Goal: Transaction & Acquisition: Book appointment/travel/reservation

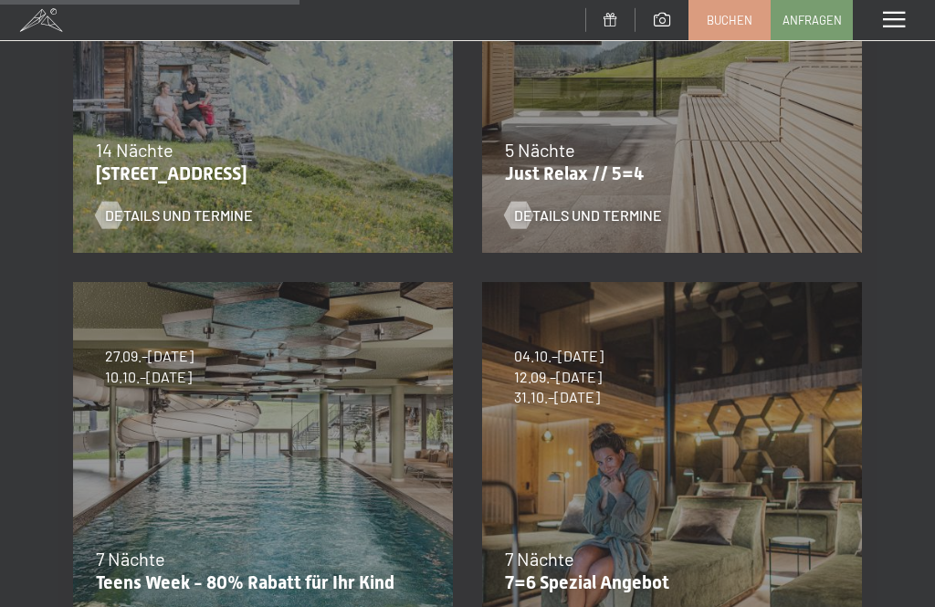
scroll to position [518, 0]
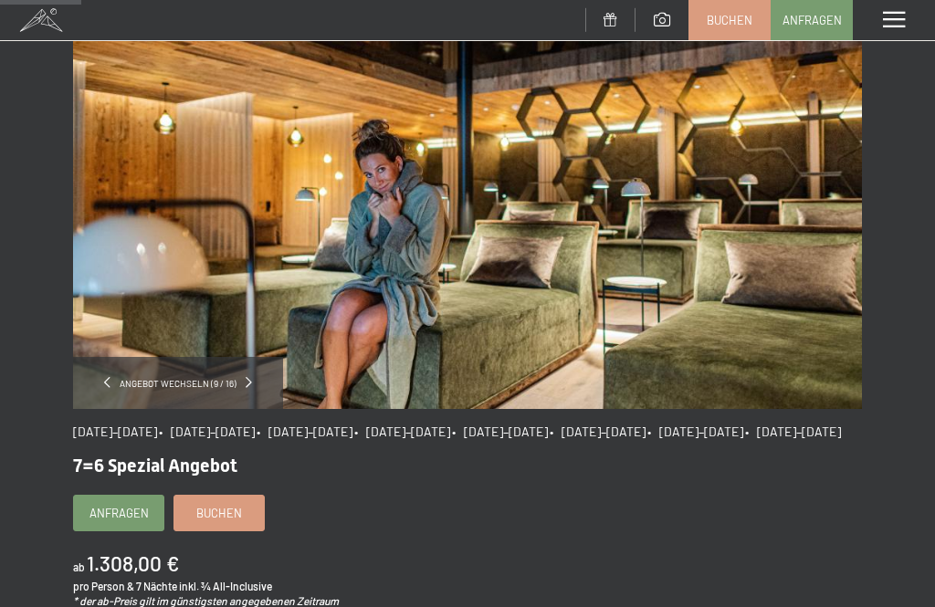
scroll to position [156, 0]
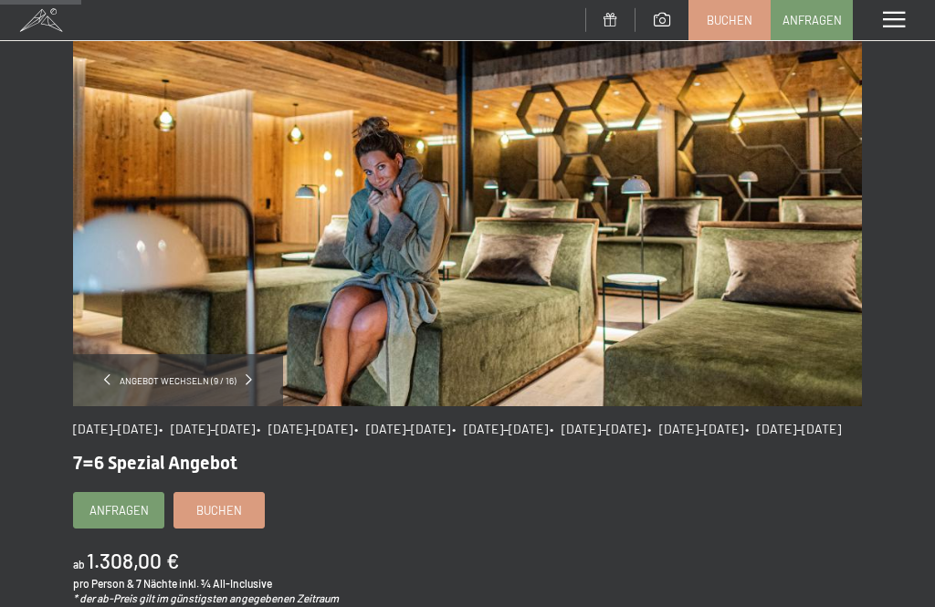
click at [905, 17] on span at bounding box center [894, 20] width 22 height 16
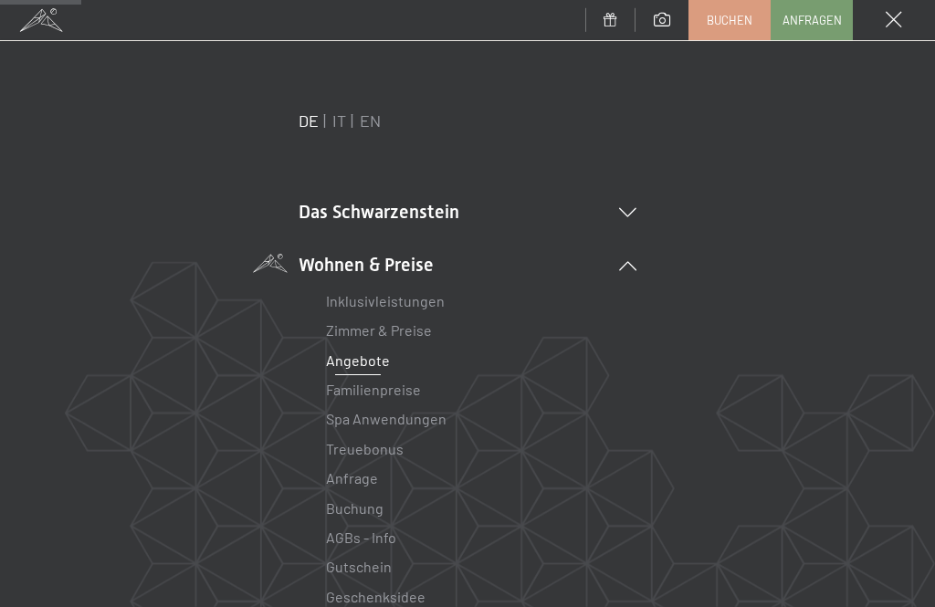
click at [423, 337] on link "Zimmer & Preise" at bounding box center [379, 329] width 106 height 17
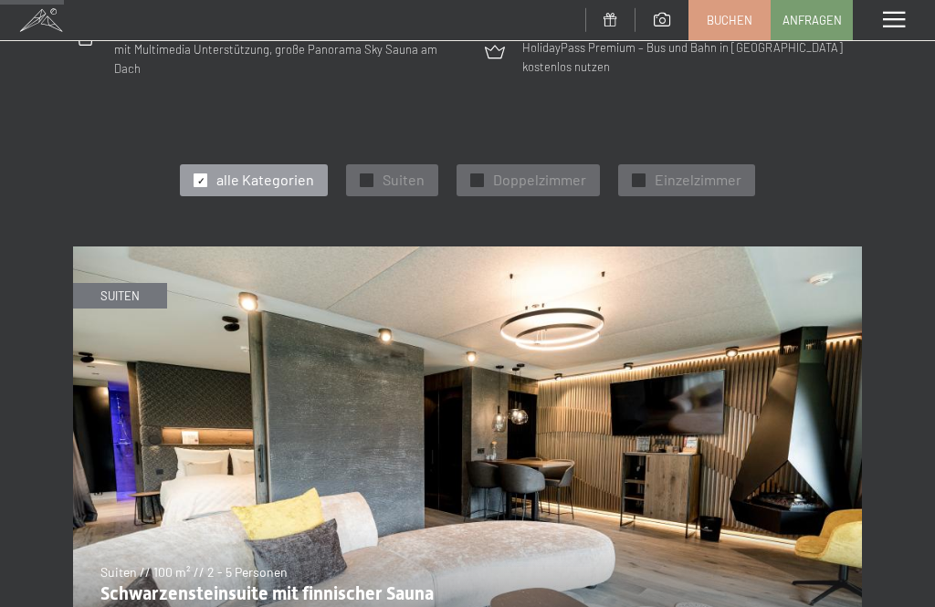
scroll to position [592, 0]
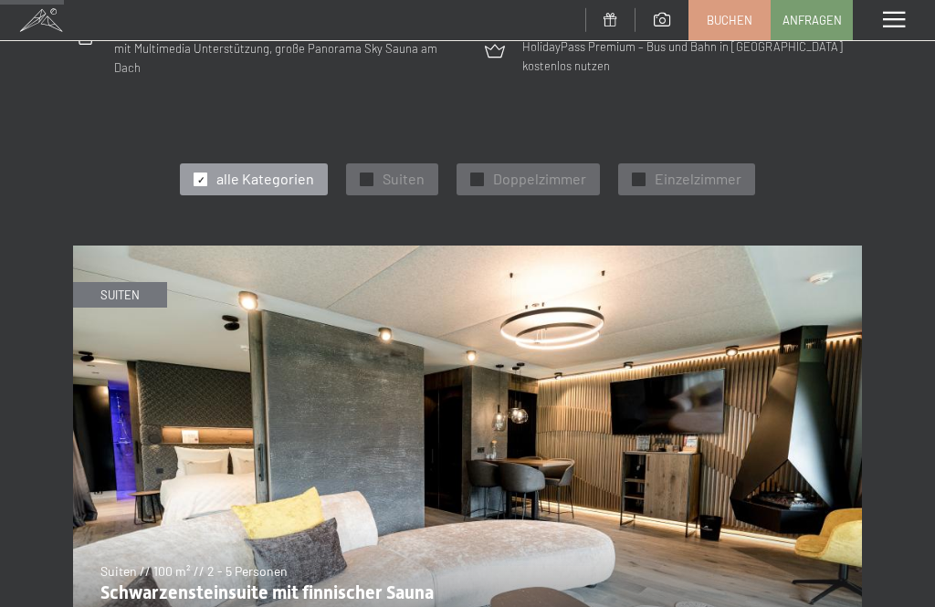
click at [809, 583] on img at bounding box center [467, 468] width 789 height 444
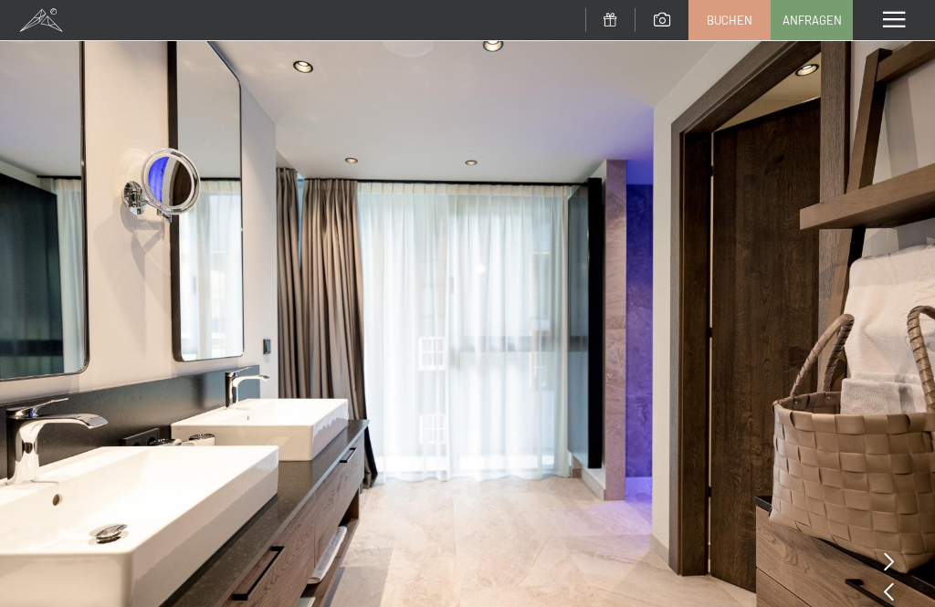
click at [902, 23] on span at bounding box center [894, 20] width 22 height 16
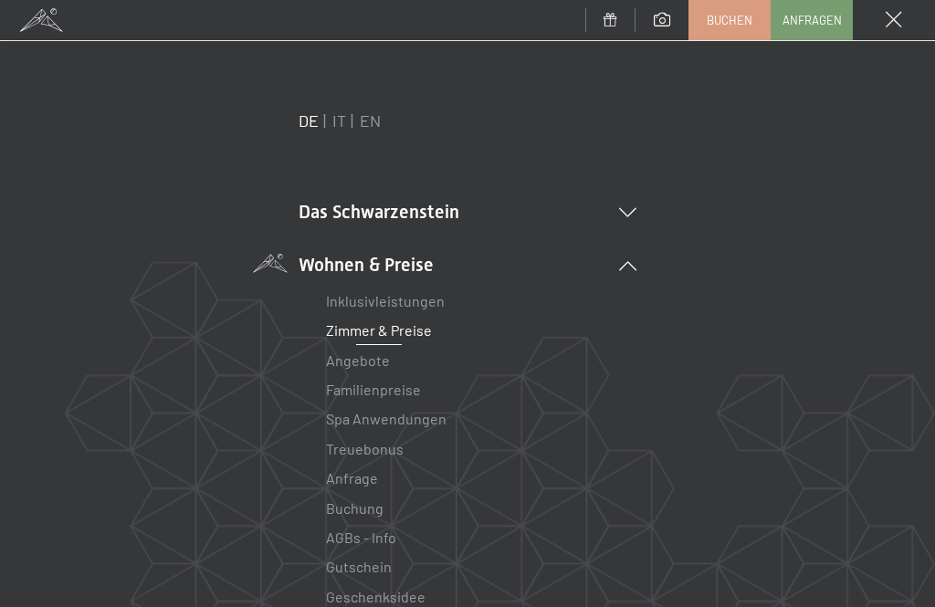
click at [391, 336] on link "Zimmer & Preise" at bounding box center [379, 329] width 106 height 17
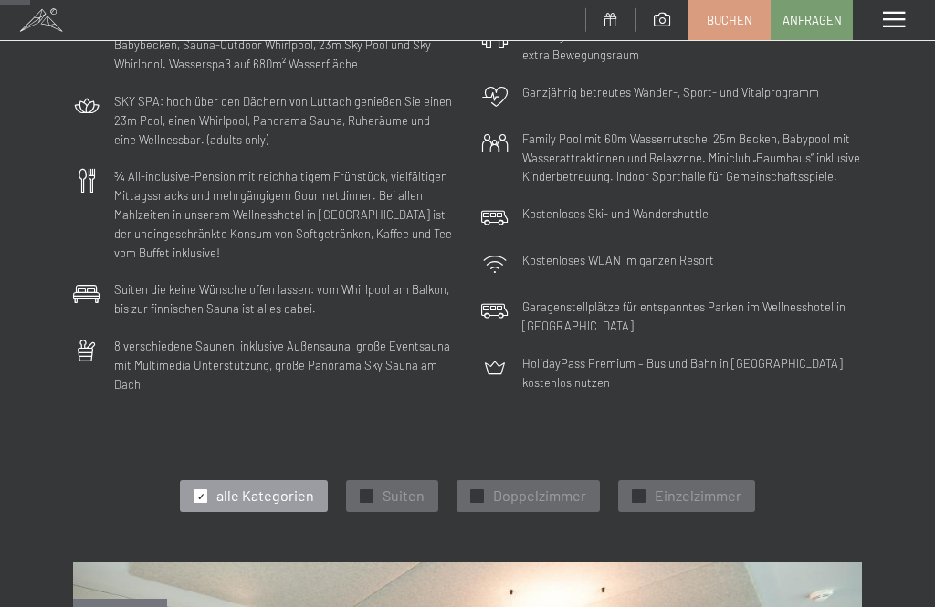
scroll to position [277, 0]
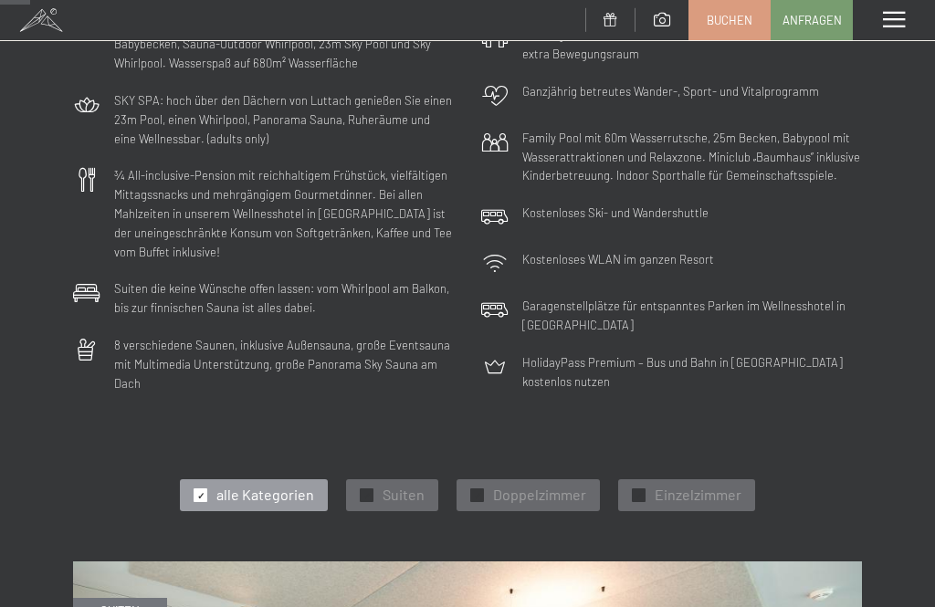
click at [494, 487] on span "Doppelzimmer" at bounding box center [539, 495] width 93 height 20
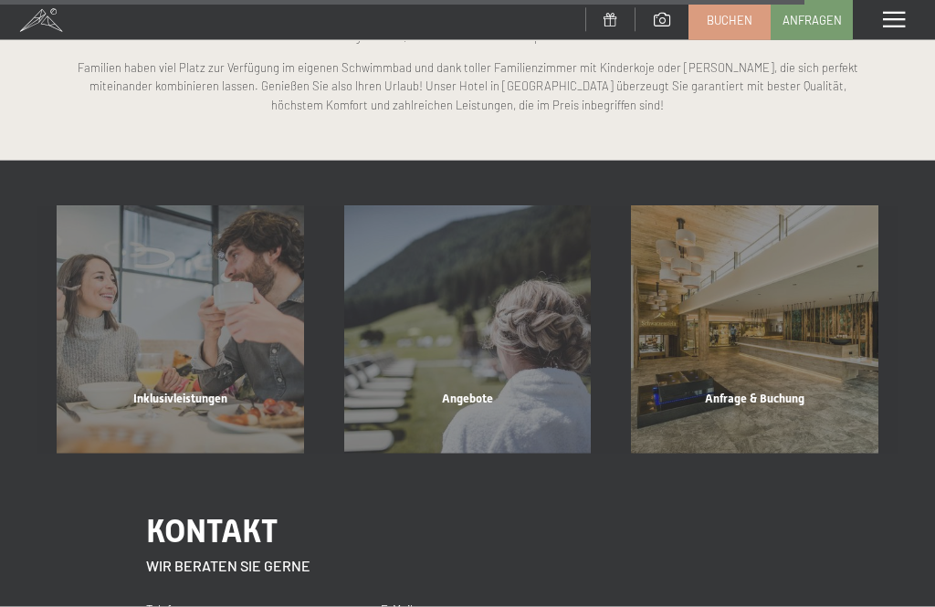
scroll to position [3638, 0]
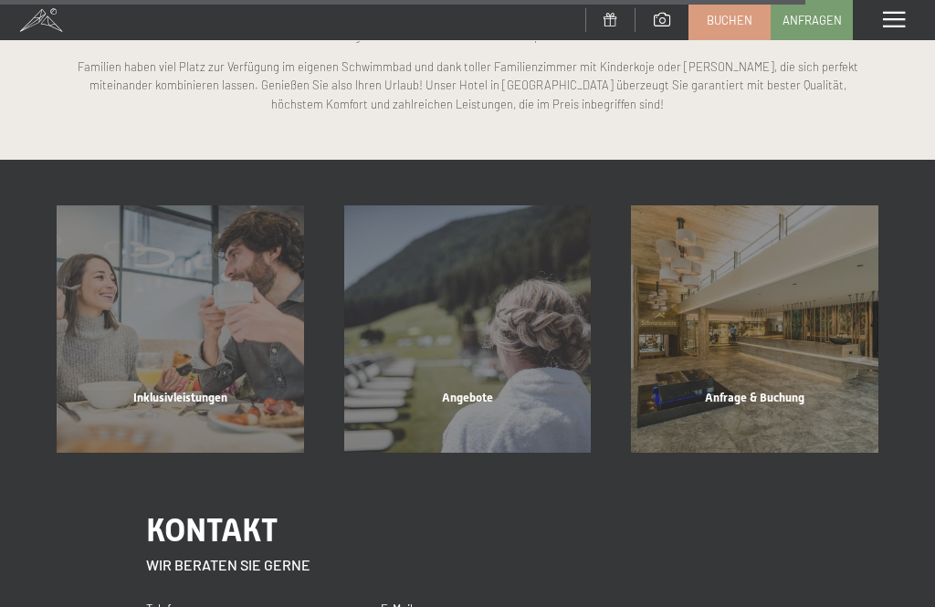
click at [195, 391] on span "Inklusivleistungen" at bounding box center [180, 398] width 94 height 14
